Goal: Task Accomplishment & Management: Manage account settings

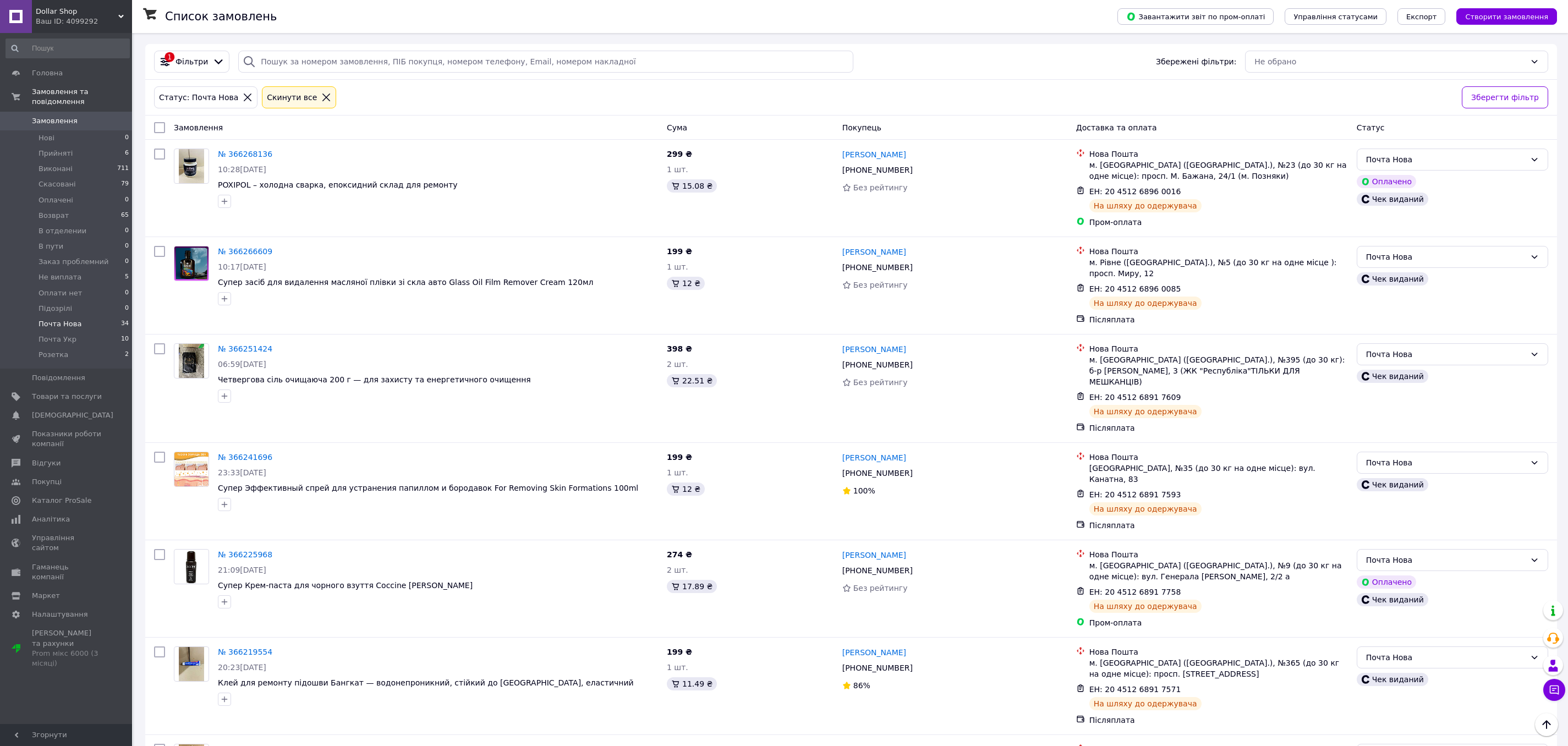
scroll to position [2612, 0]
click at [92, 136] on li "Нові 1" at bounding box center [68, 138] width 135 height 16
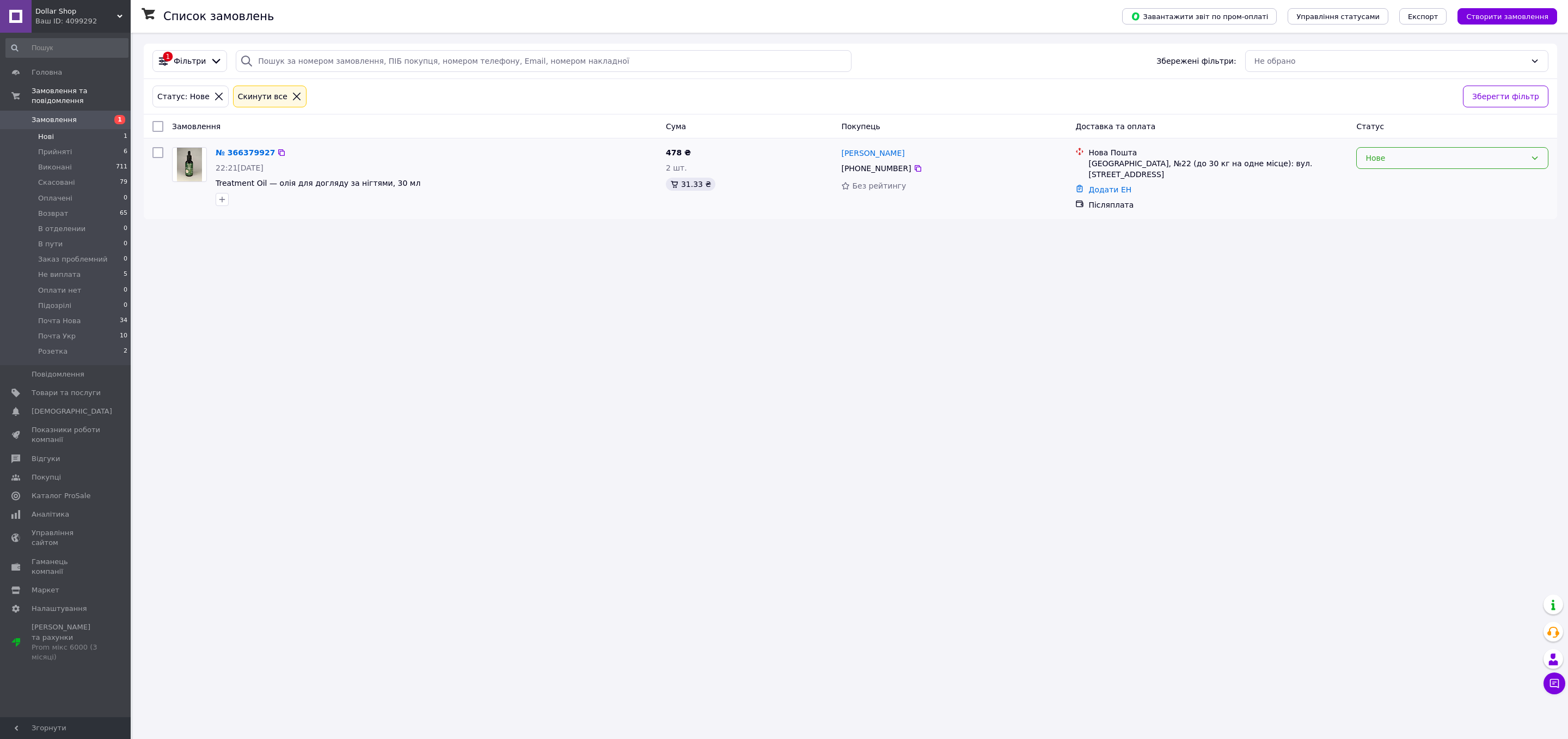
click at [1405, 162] on div "Нове" at bounding box center [1445, 158] width 160 height 12
click at [1387, 175] on li "Прийнято" at bounding box center [1452, 181] width 192 height 19
